Goal: Task Accomplishment & Management: Use online tool/utility

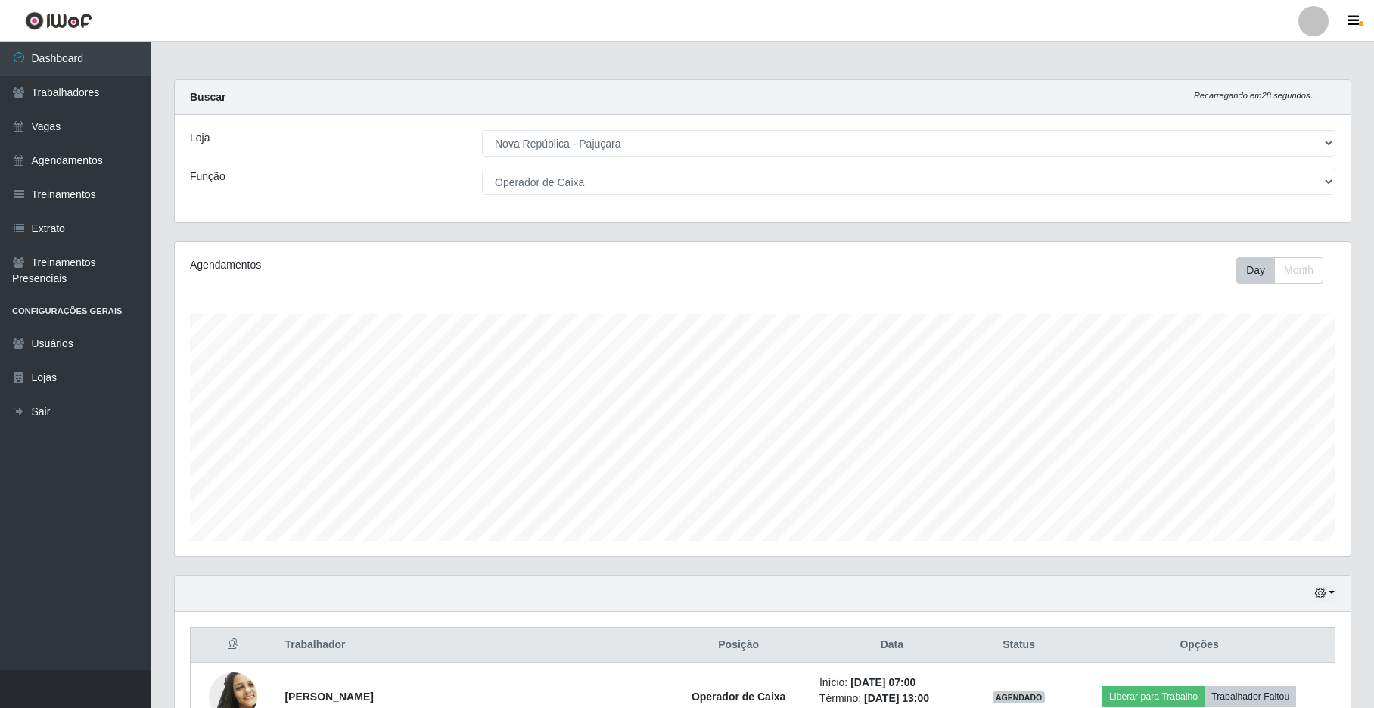
select select "65"
select select "22"
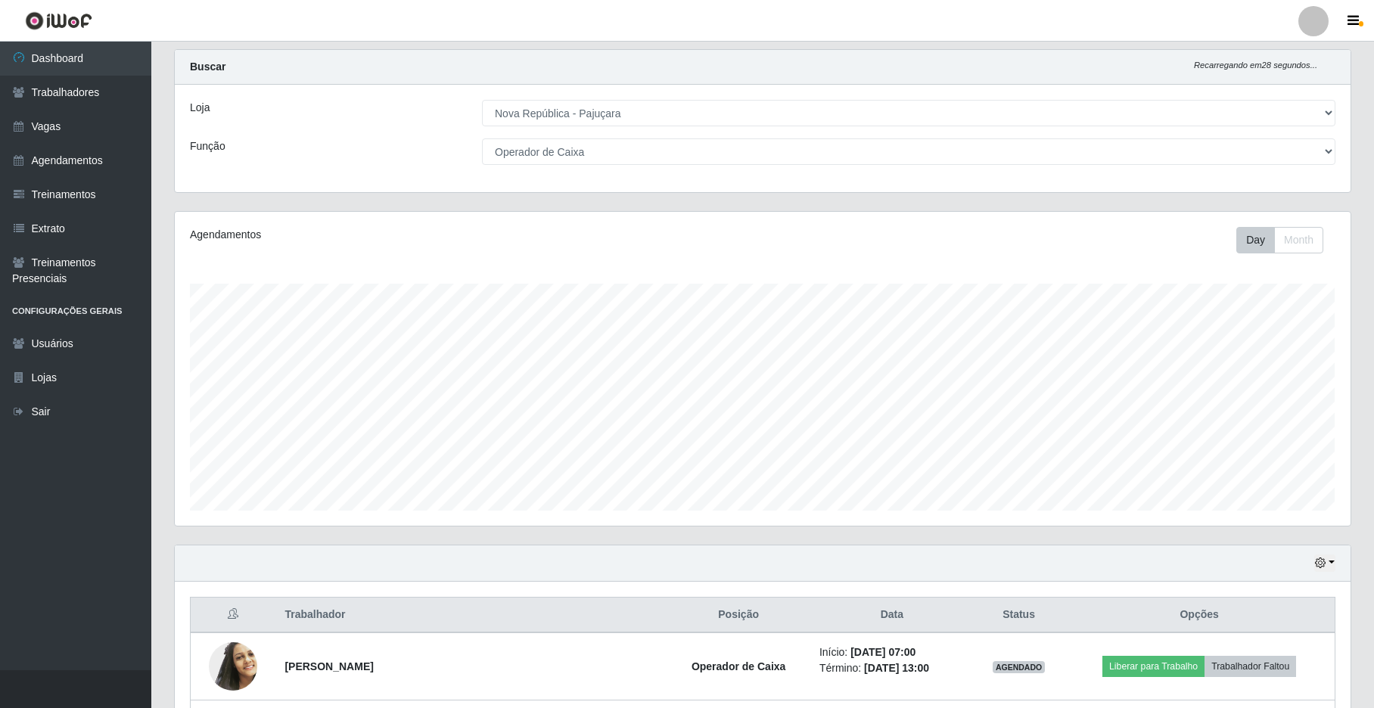
scroll to position [315, 1175]
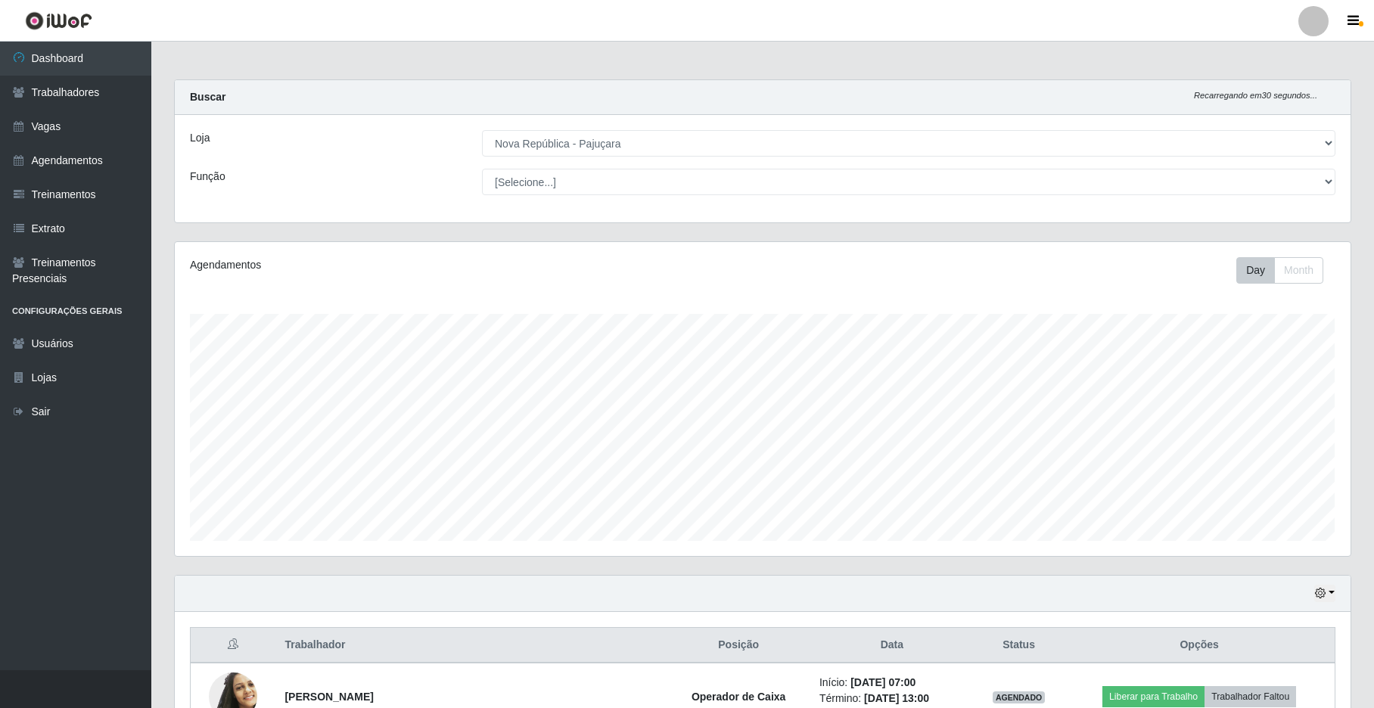
select select "65"
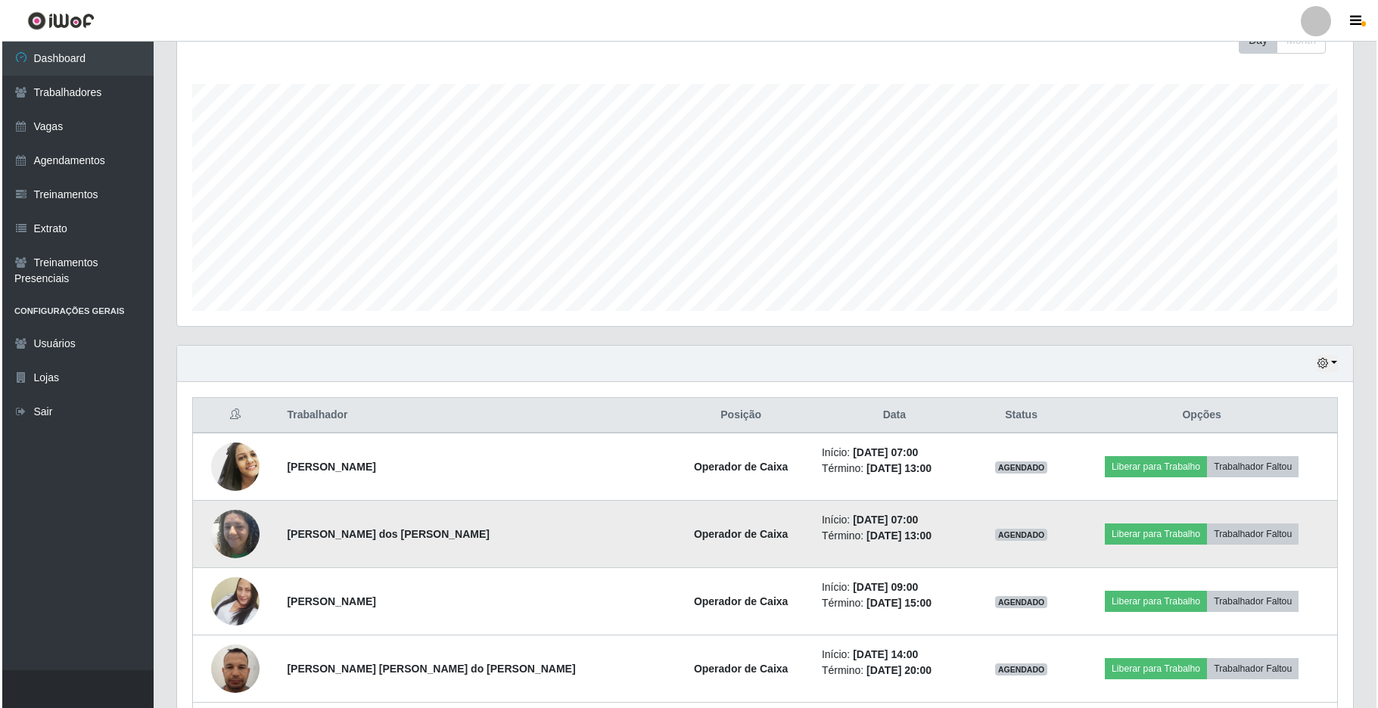
scroll to position [266, 0]
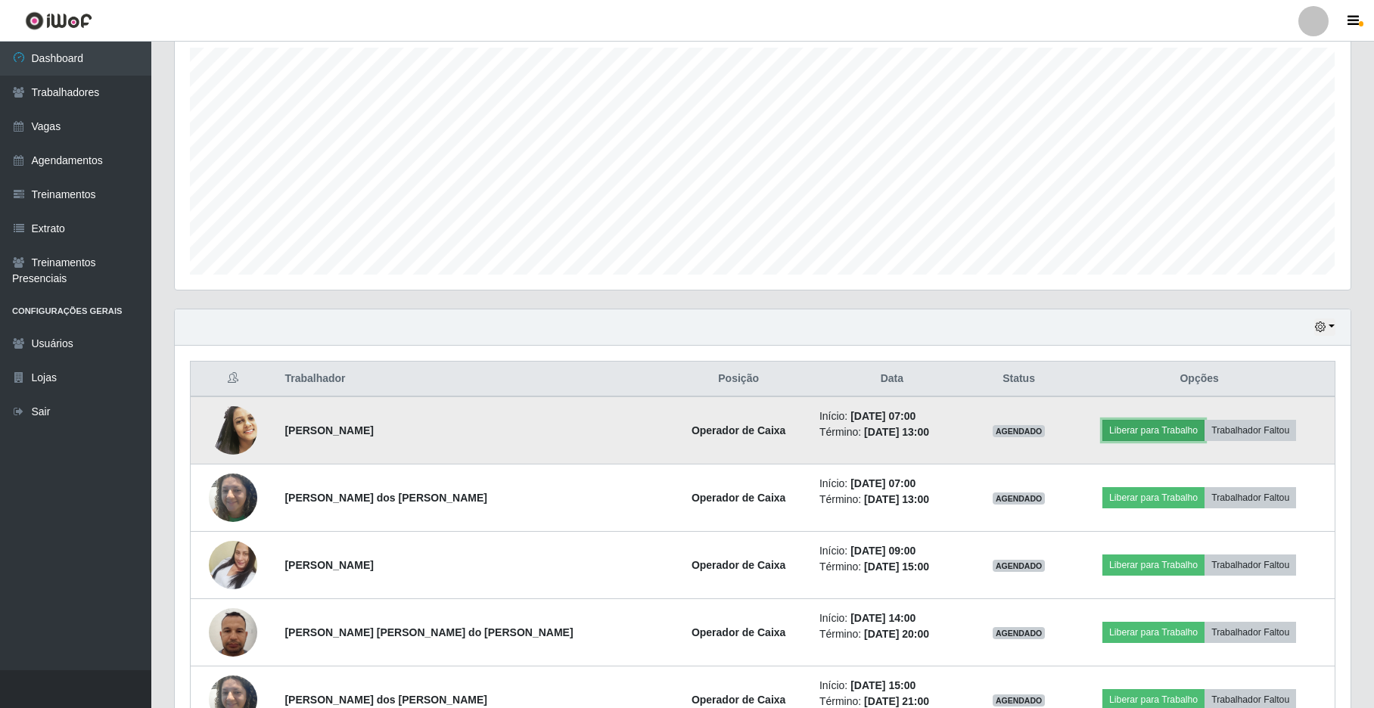
click at [1149, 428] on button "Liberar para Trabalho" at bounding box center [1154, 430] width 102 height 21
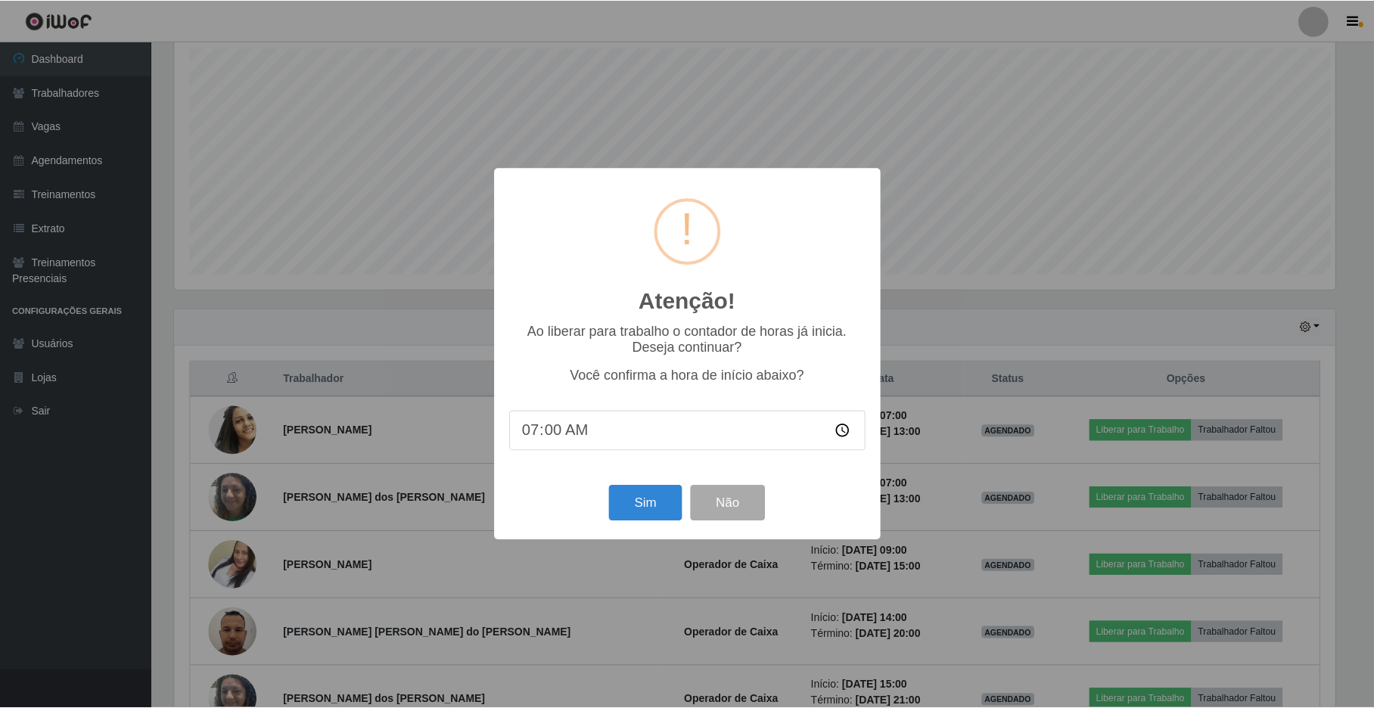
scroll to position [315, 1164]
click at [645, 516] on button "Sim" at bounding box center [647, 504] width 73 height 36
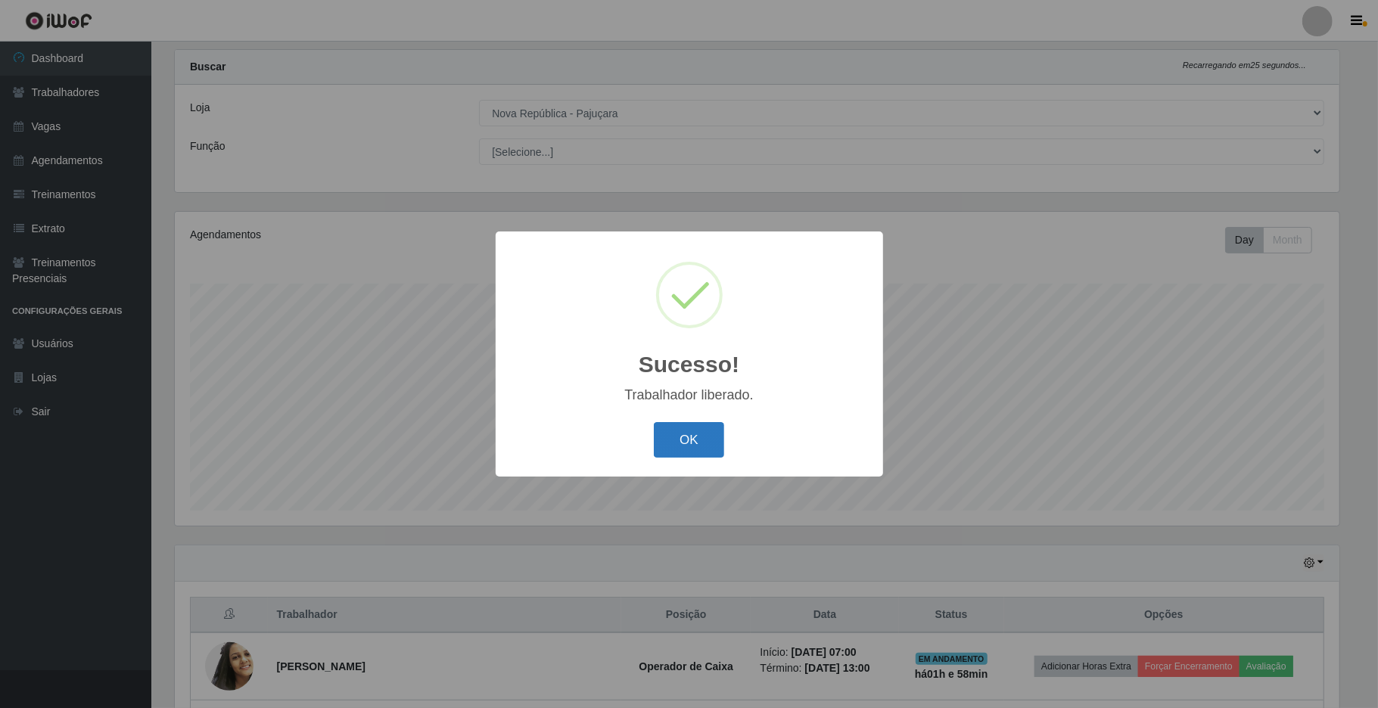
click at [678, 437] on button "OK" at bounding box center [689, 440] width 70 height 36
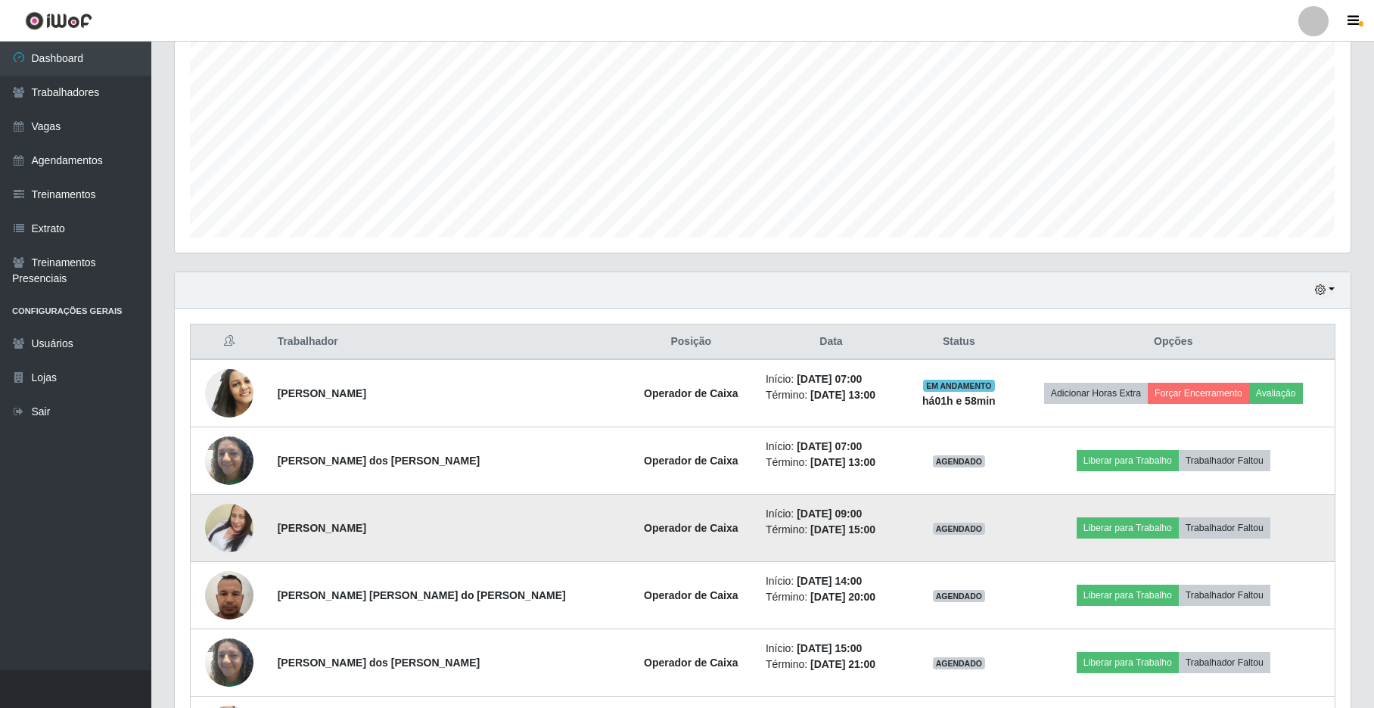
scroll to position [333, 0]
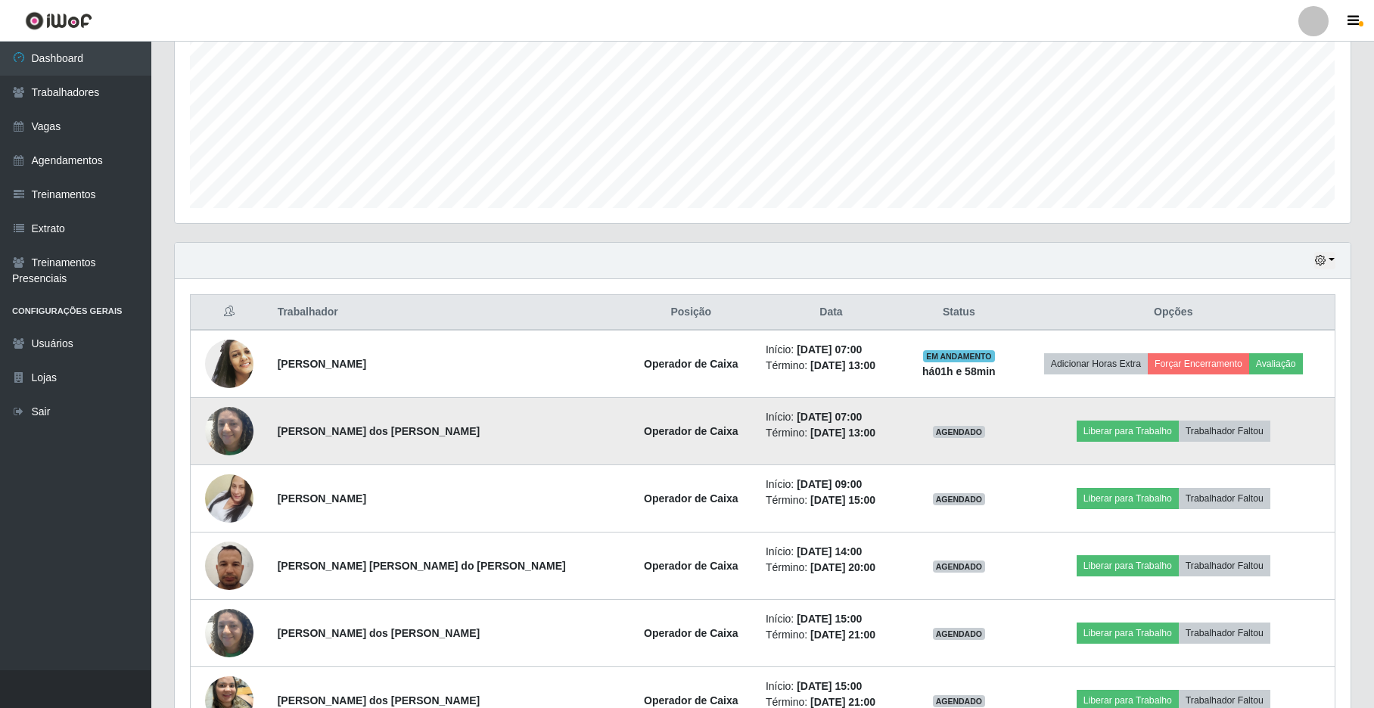
click at [1124, 449] on td "Liberar para Trabalho Trabalhador Faltou" at bounding box center [1174, 431] width 323 height 67
click at [1122, 437] on button "Liberar para Trabalho" at bounding box center [1128, 431] width 102 height 21
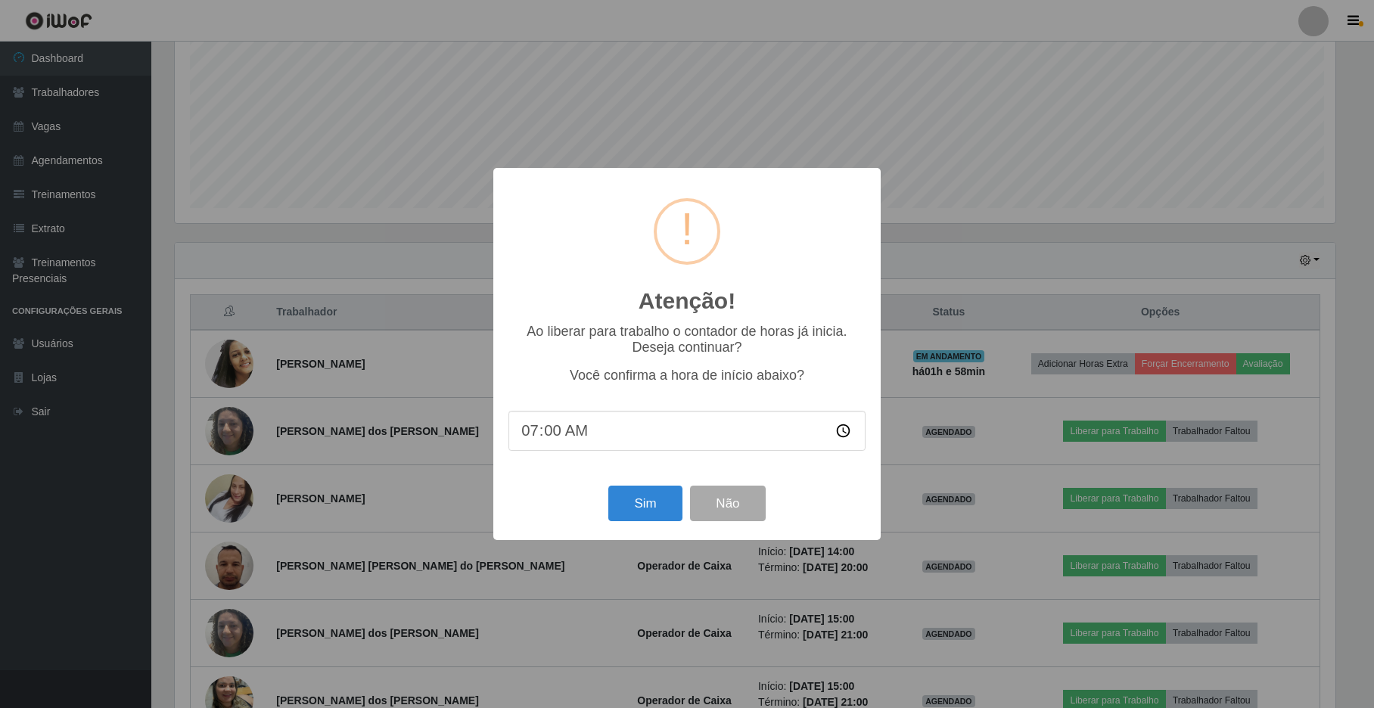
scroll to position [315, 1164]
click at [636, 509] on button "Sim" at bounding box center [647, 504] width 73 height 36
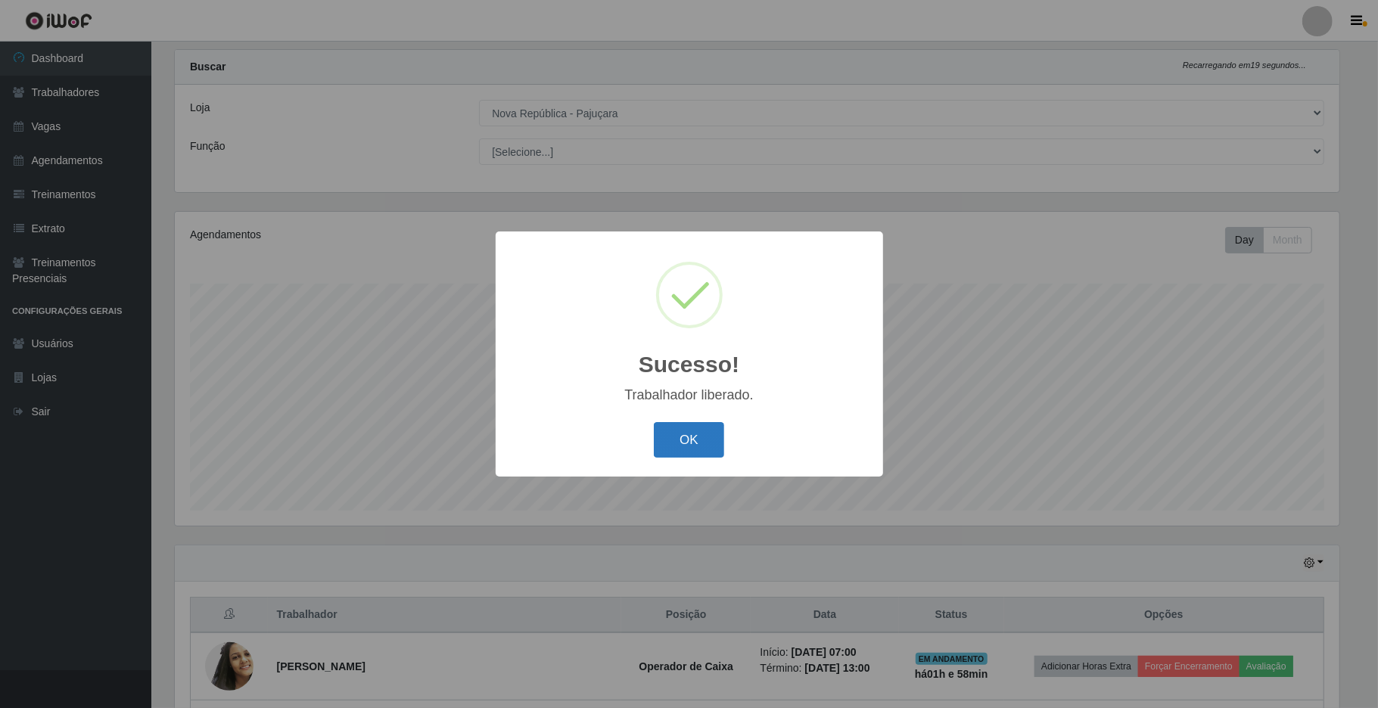
click at [697, 434] on button "OK" at bounding box center [689, 440] width 70 height 36
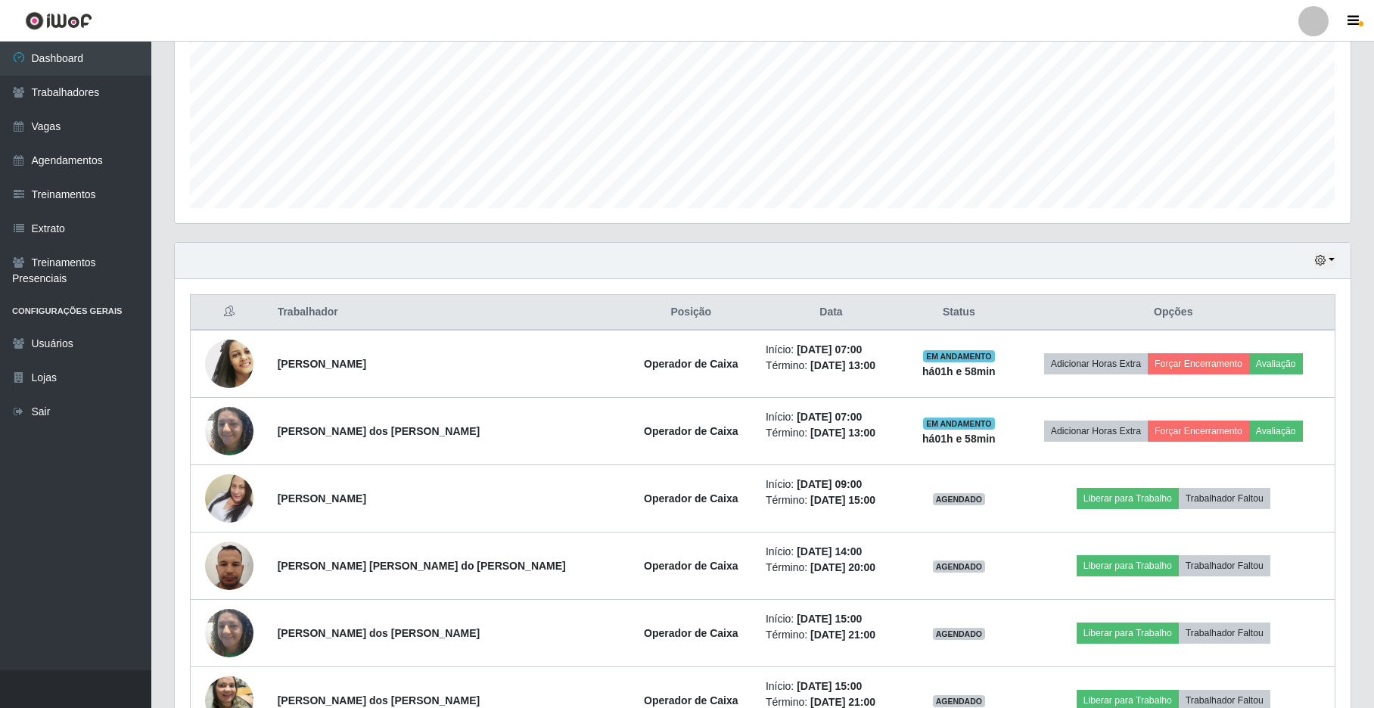
scroll to position [434, 0]
